Goal: Transaction & Acquisition: Purchase product/service

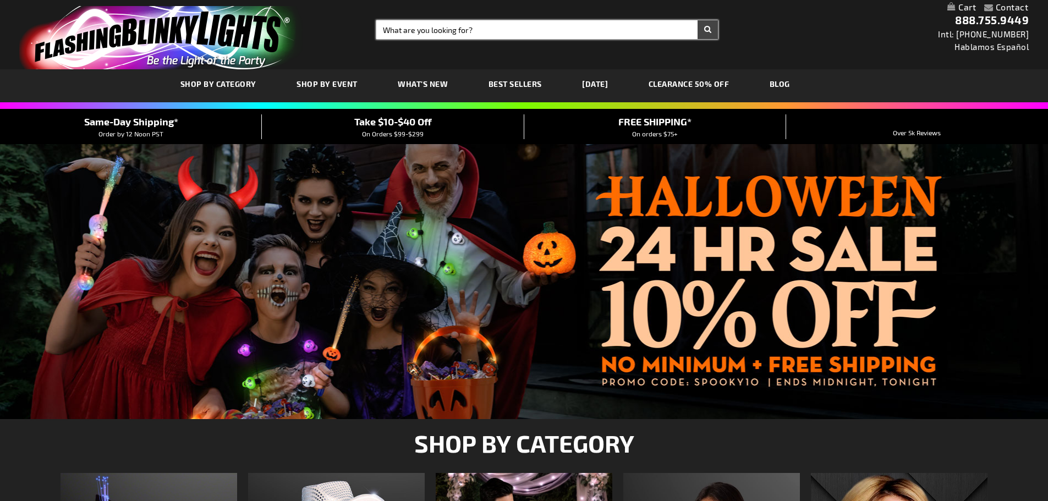
click at [596, 34] on input "Search" at bounding box center [547, 29] width 342 height 19
type input "11920"
click at [697, 20] on button "Search" at bounding box center [707, 29] width 20 height 19
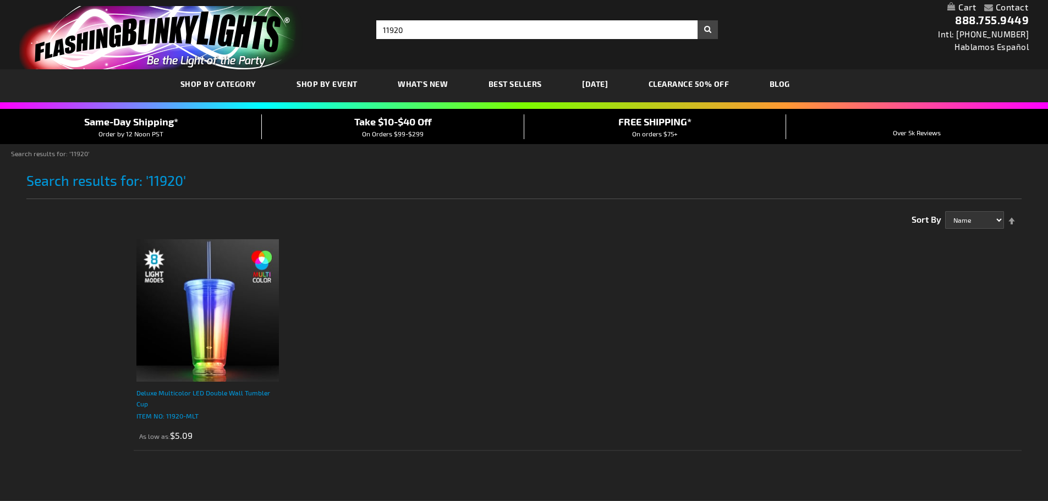
click at [211, 395] on div "Deluxe Multicolor LED Double Wall Tumbler Cup" at bounding box center [207, 398] width 142 height 22
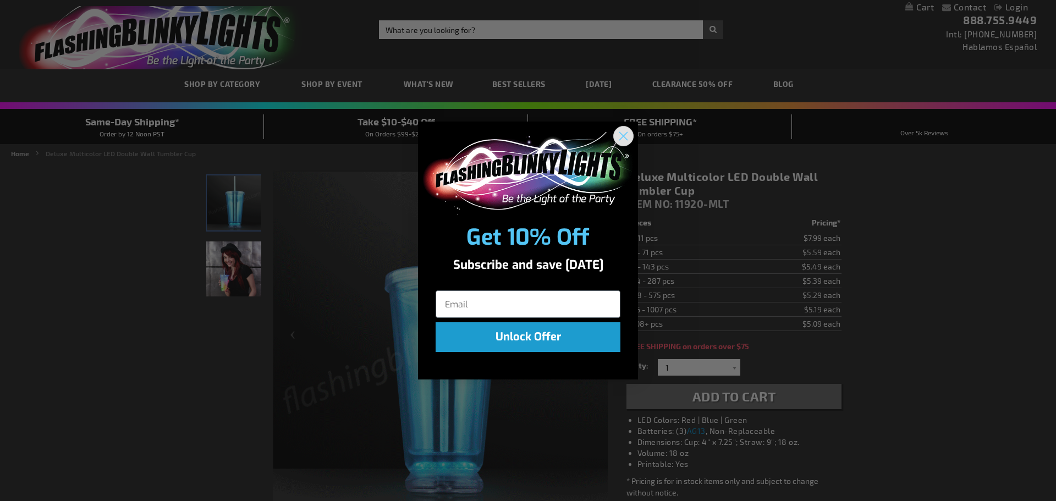
click at [619, 134] on circle "Close dialog" at bounding box center [623, 136] width 18 height 18
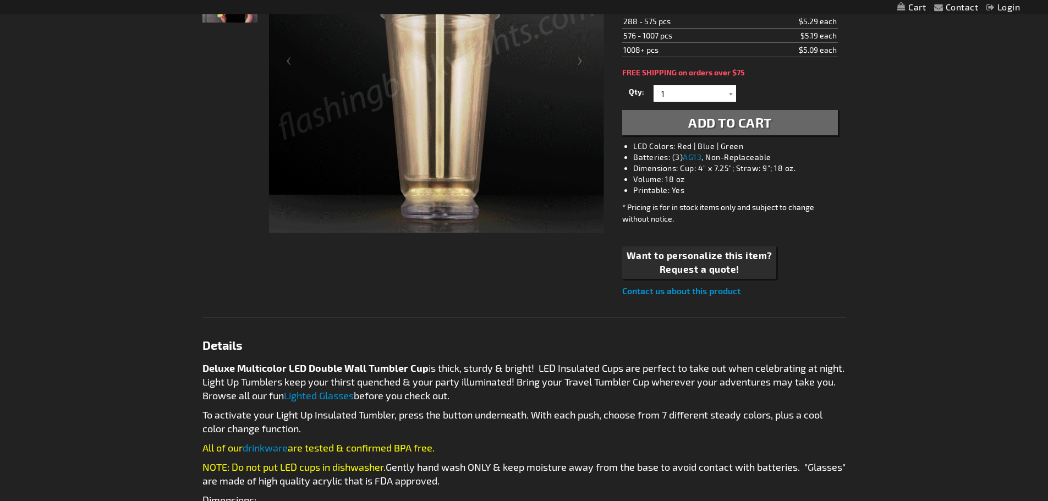
scroll to position [275, 0]
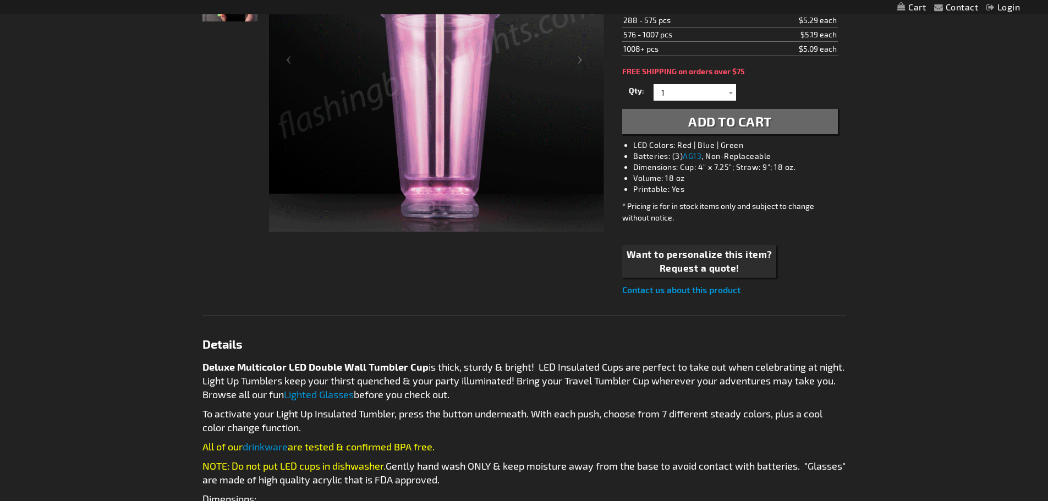
click at [461, 157] on img at bounding box center [436, 64] width 335 height 335
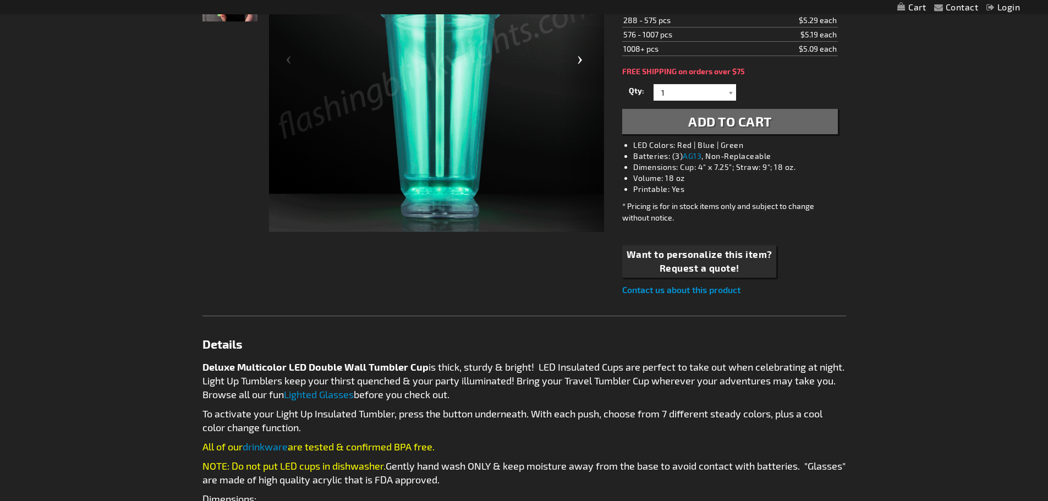
click at [588, 64] on div "Next" at bounding box center [582, 65] width 44 height 338
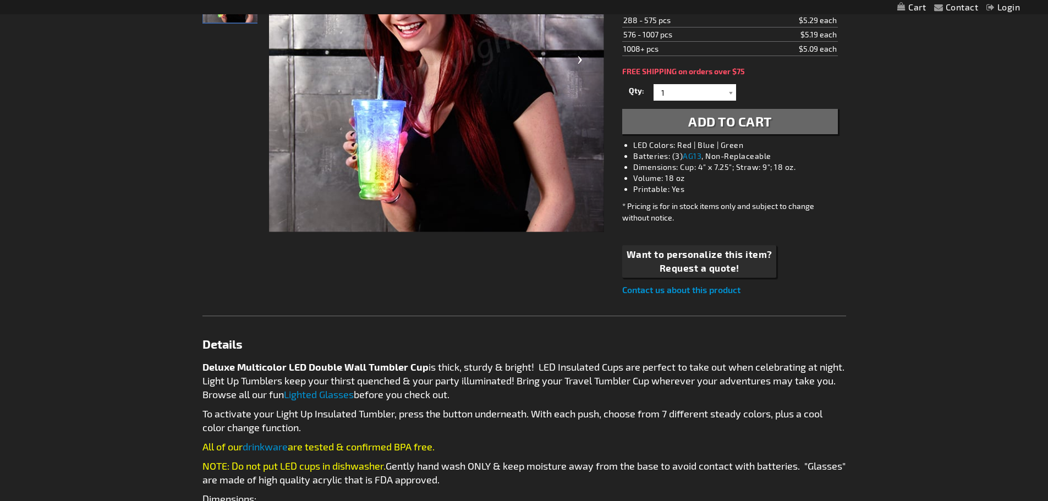
click at [587, 68] on div "Next" at bounding box center [582, 65] width 44 height 338
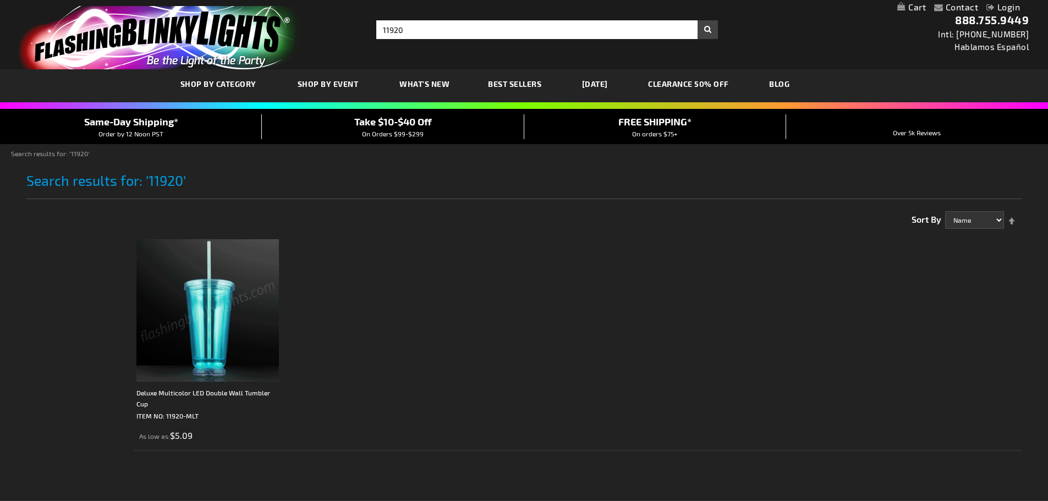
drag, startPoint x: 191, startPoint y: 351, endPoint x: 455, endPoint y: 426, distance: 274.4
click at [455, 426] on ol "Deluxe Multicolor LED Double Wall Tumbler Cup ITEM NO: 11920-MLT As low as $5.09" at bounding box center [578, 342] width 888 height 217
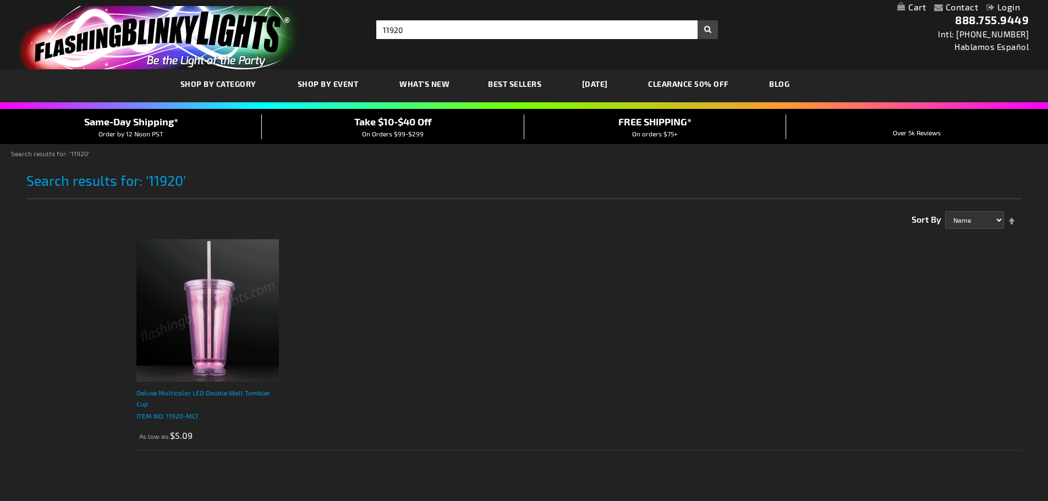
click at [181, 397] on div "Deluxe Multicolor LED Double Wall Tumbler Cup" at bounding box center [207, 398] width 142 height 22
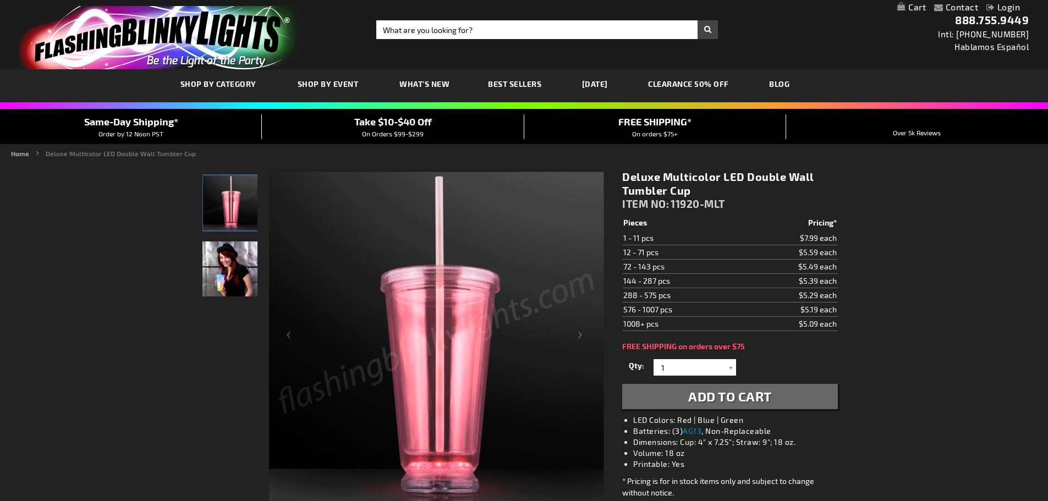
click at [630, 177] on h1 "Deluxe Multicolor LED Double Wall Tumbler Cup" at bounding box center [729, 183] width 215 height 27
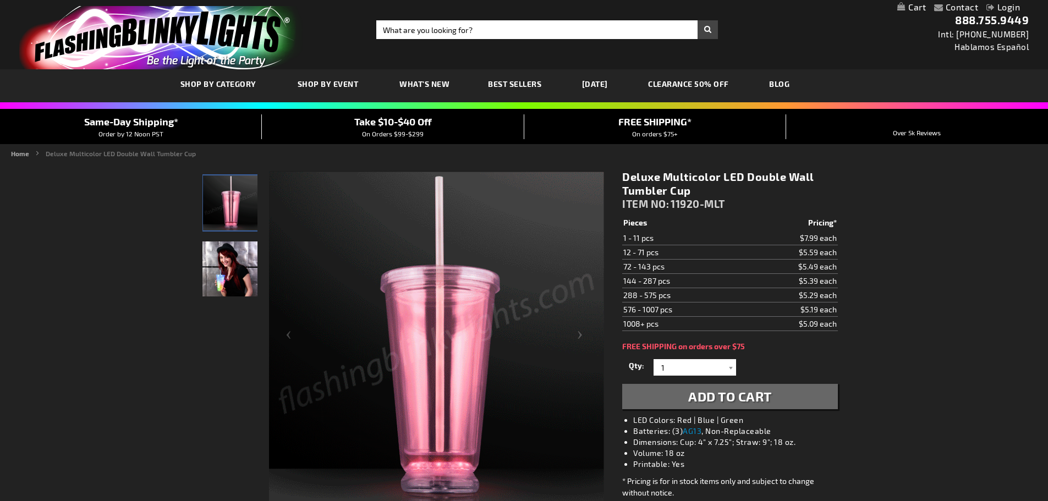
drag, startPoint x: 630, startPoint y: 177, endPoint x: 683, endPoint y: 188, distance: 53.4
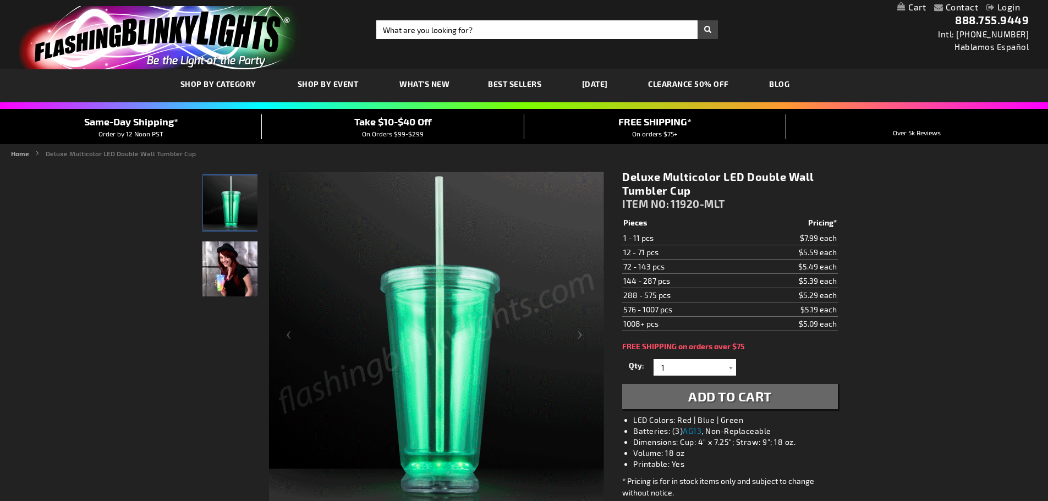
click at [683, 188] on h1 "Deluxe Multicolor LED Double Wall Tumbler Cup" at bounding box center [729, 183] width 215 height 27
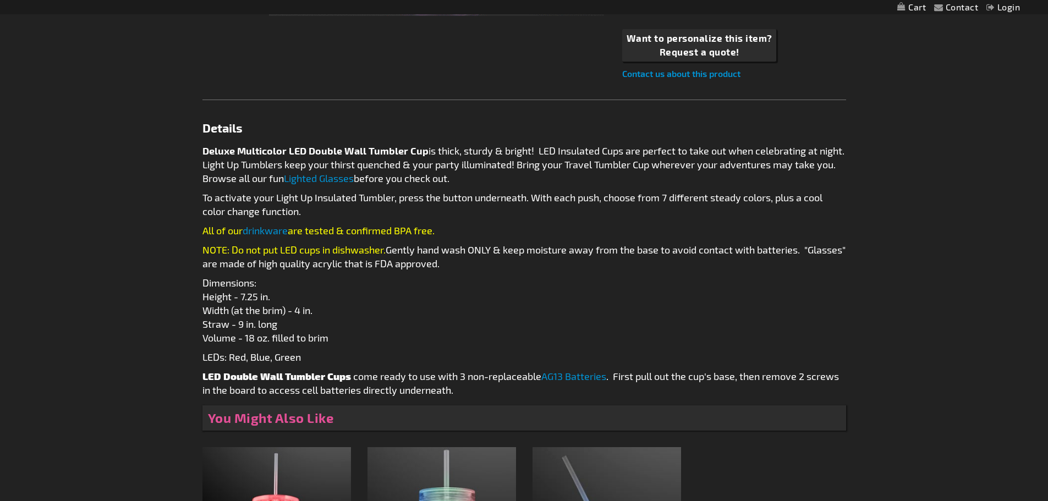
scroll to position [495, 0]
